Goal: Obtain resource: Download file/media

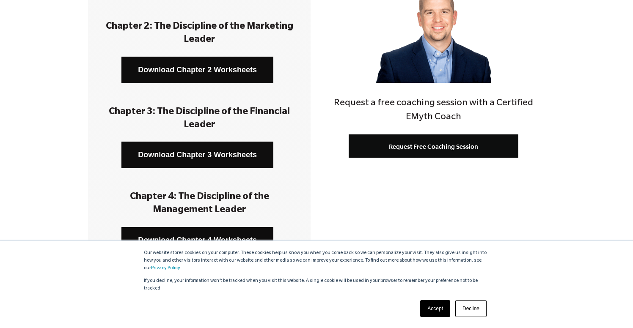
scroll to position [232, 0]
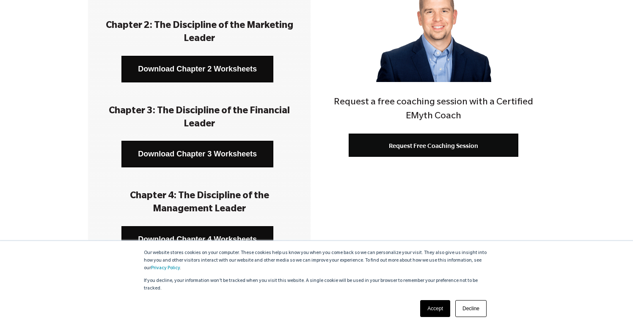
click at [220, 157] on link "Download Chapter 3 Worksheets" at bounding box center [197, 154] width 152 height 27
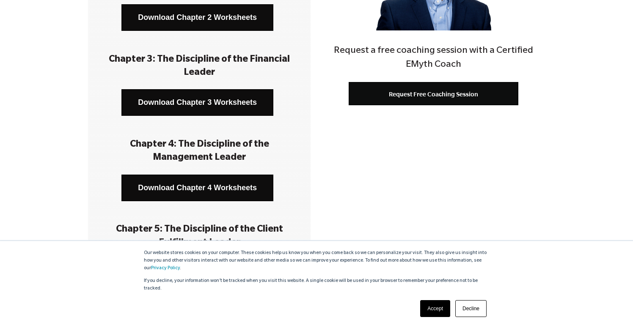
scroll to position [285, 0]
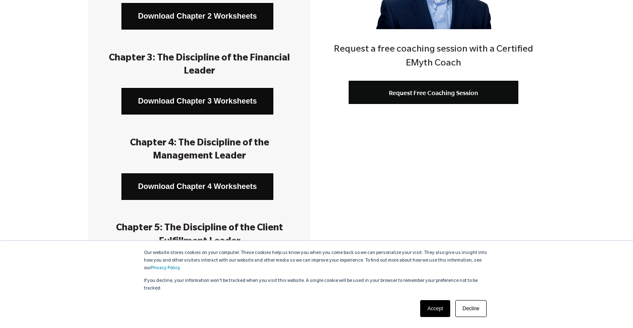
click at [222, 189] on link "Download Chapter 4 Worksheets" at bounding box center [197, 186] width 152 height 27
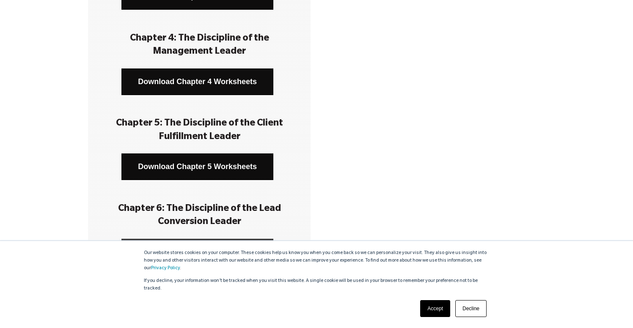
scroll to position [399, 0]
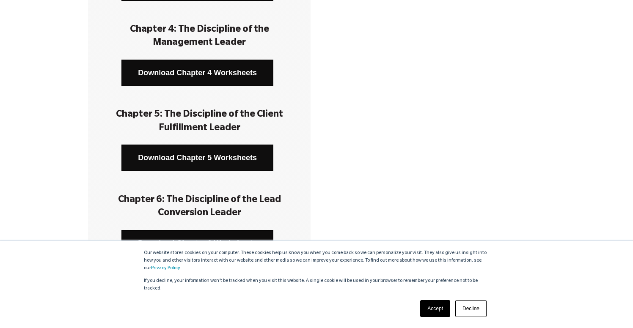
click at [223, 164] on link "Download Chapter 5 Worksheets" at bounding box center [197, 158] width 152 height 27
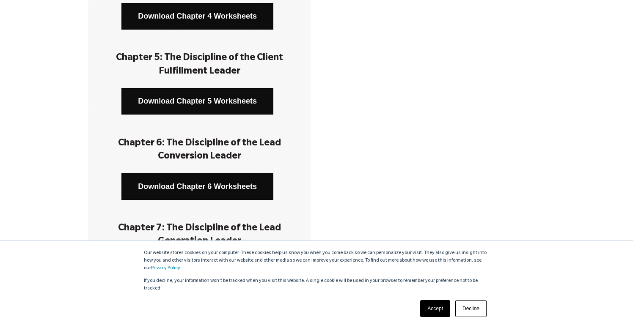
scroll to position [475, 0]
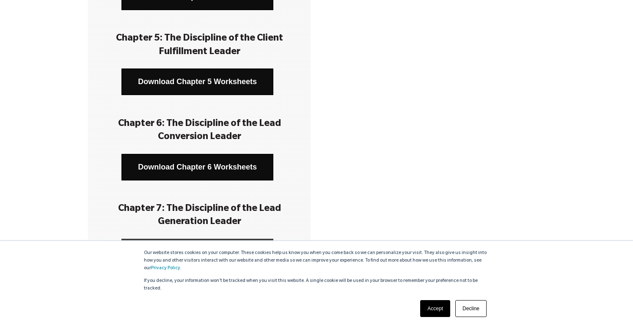
click at [223, 164] on link "Download Chapter 6 Worksheets" at bounding box center [197, 167] width 152 height 27
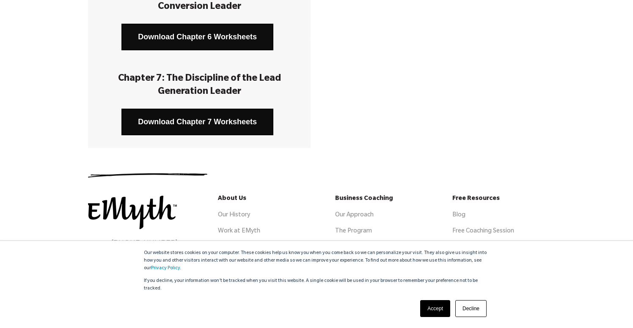
scroll to position [617, 0]
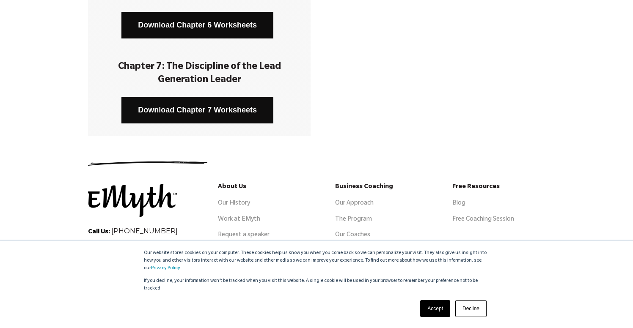
click at [224, 112] on link "Download Chapter 7 Worksheets" at bounding box center [197, 110] width 152 height 27
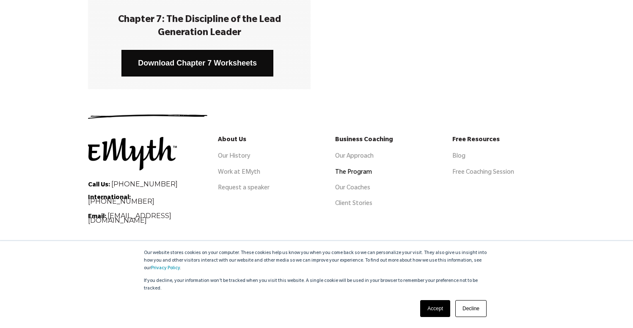
click at [346, 172] on link "The Program" at bounding box center [353, 173] width 37 height 7
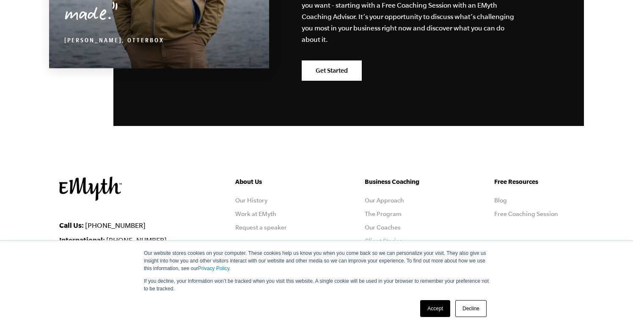
scroll to position [4221, 0]
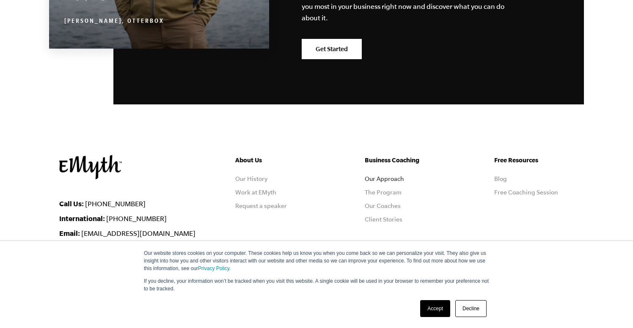
click at [395, 176] on link "Our Approach" at bounding box center [384, 179] width 39 height 7
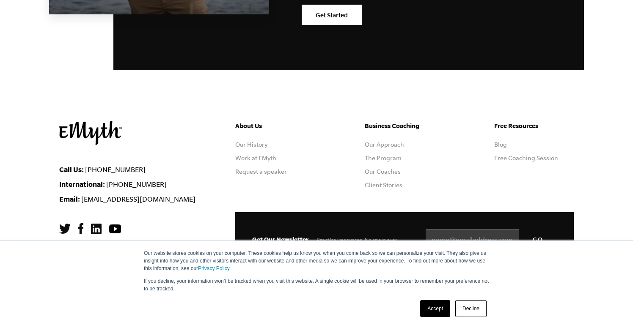
scroll to position [2706, 0]
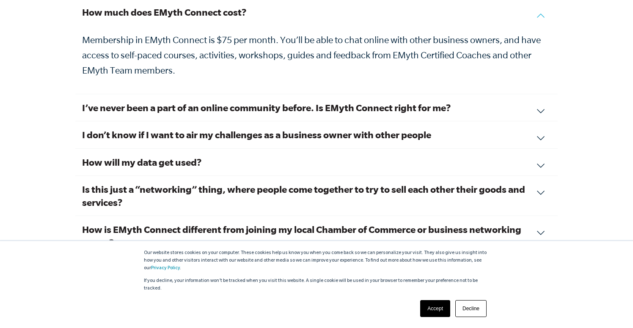
scroll to position [2913, 0]
click at [247, 121] on div "I don’t know if I want to air my challenges as a business owner with other peop…" at bounding box center [316, 134] width 482 height 27
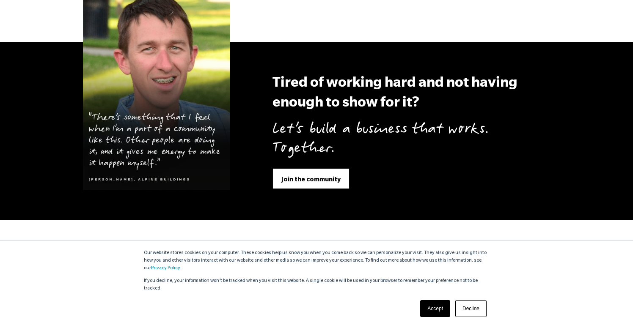
scroll to position [3400, 0]
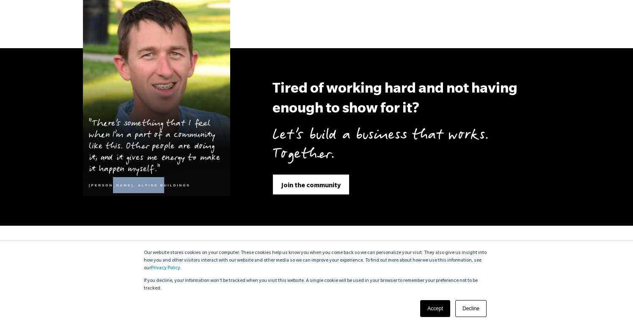
drag, startPoint x: 163, startPoint y: 175, endPoint x: 110, endPoint y: 174, distance: 52.9
click at [110, 174] on blockquote ""There’s something that I feel when I’m a part of a community like this. Other …" at bounding box center [156, 153] width 147 height 85
copy cite "Alpine Buildings"
